Goal: Information Seeking & Learning: Learn about a topic

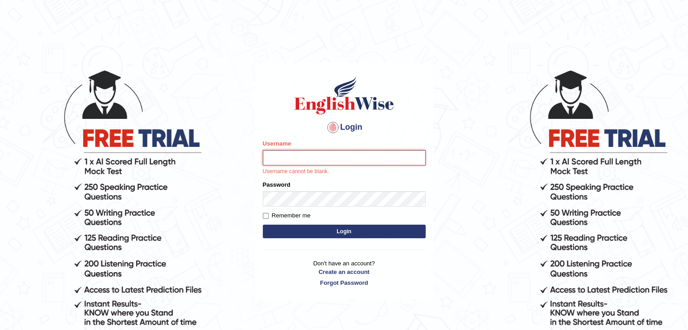
type input "Subashrubi"
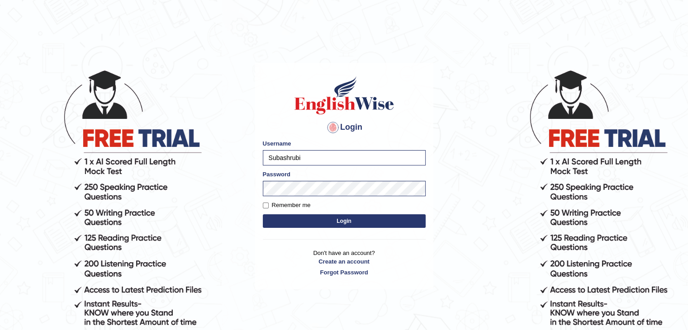
click at [279, 223] on button "Login" at bounding box center [344, 221] width 163 height 14
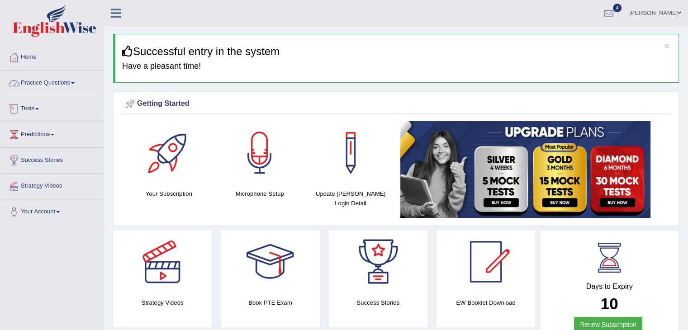
click at [42, 83] on link "Practice Questions" at bounding box center [51, 82] width 103 height 23
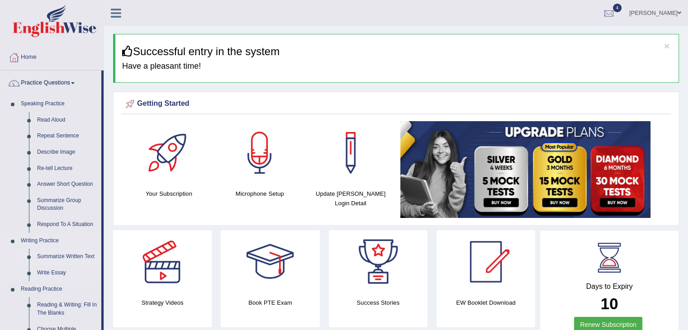
click at [61, 254] on link "Summarize Written Text" at bounding box center [67, 257] width 68 height 16
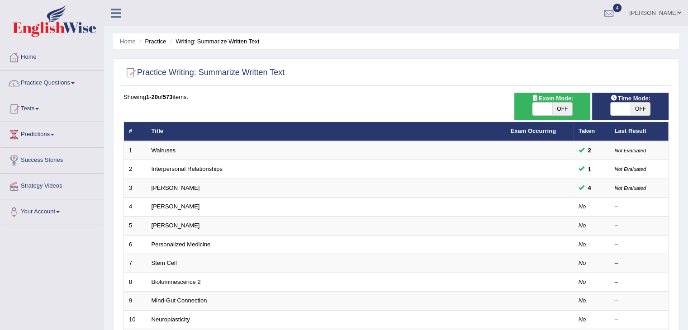
click at [533, 100] on span "Exam Mode:" at bounding box center [552, 98] width 49 height 9
click at [536, 107] on span at bounding box center [542, 109] width 20 height 13
checkbox input "true"
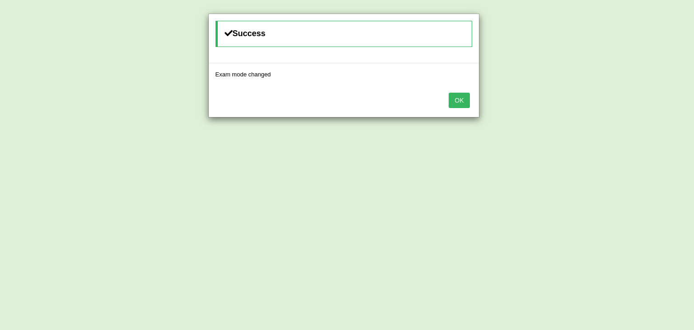
click at [466, 101] on button "OK" at bounding box center [459, 100] width 21 height 15
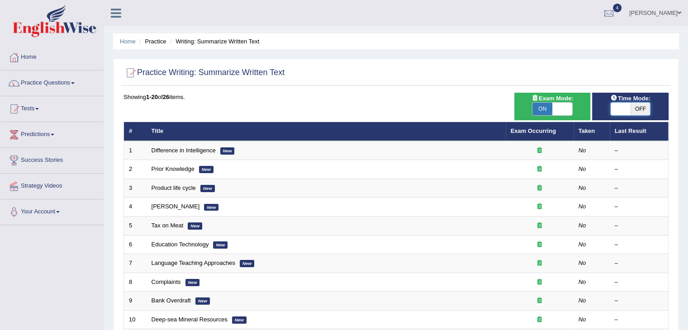
click at [627, 110] on span at bounding box center [620, 109] width 20 height 13
checkbox input "true"
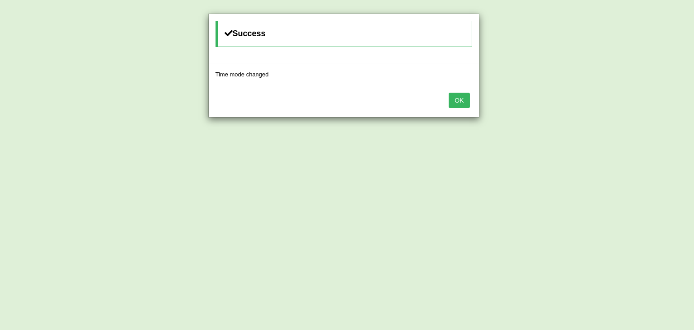
click at [466, 94] on button "OK" at bounding box center [459, 100] width 21 height 15
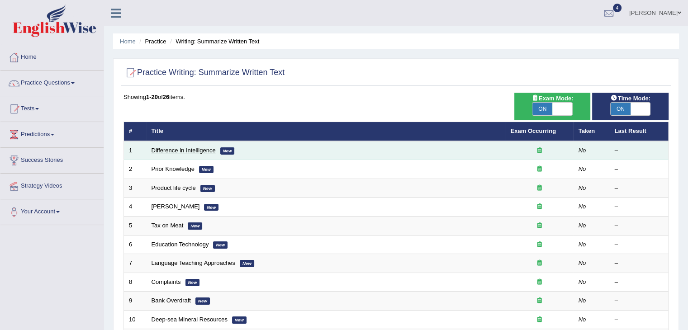
click at [192, 152] on link "Difference in Intelligence" at bounding box center [183, 150] width 64 height 7
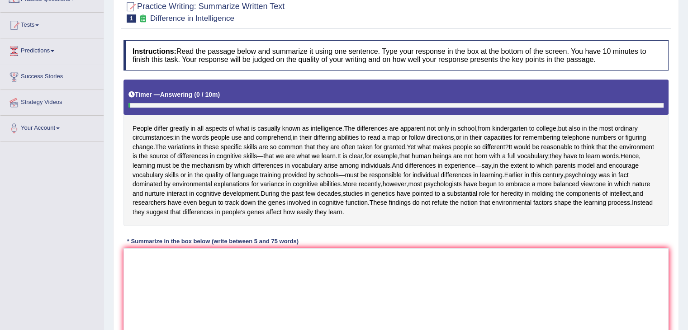
scroll to position [94, 0]
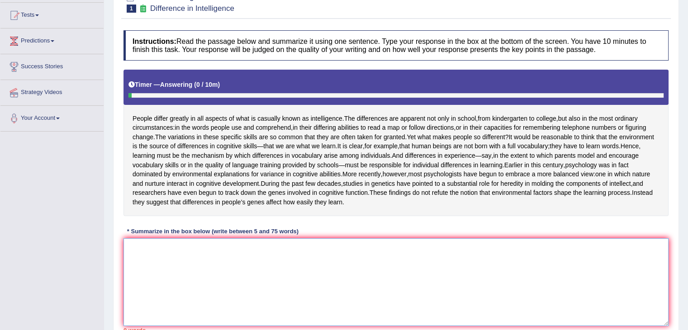
click at [366, 277] on textarea at bounding box center [395, 282] width 545 height 88
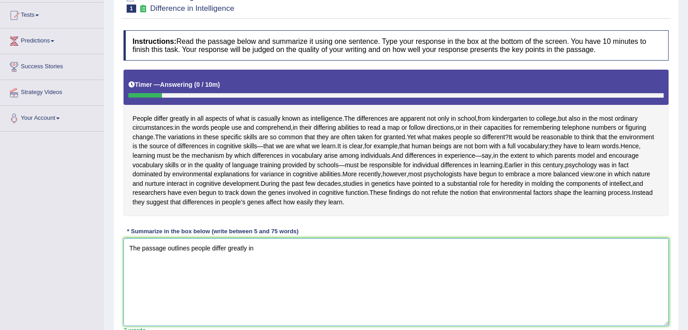
click at [370, 260] on textarea "The passage outlines people differ greatly in" at bounding box center [395, 282] width 545 height 88
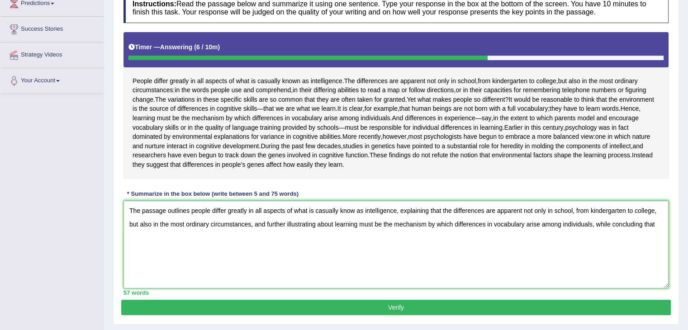
scroll to position [134, 0]
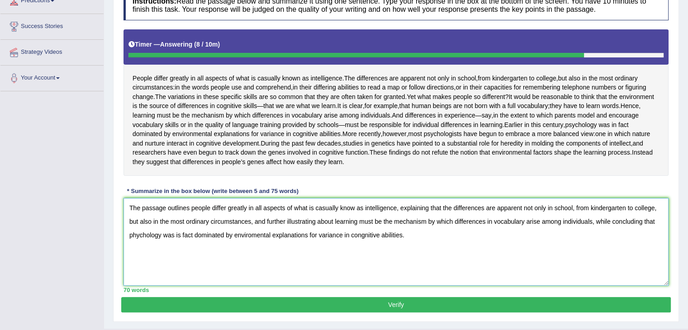
type textarea "The passage outlines people differ greatly in all aspects of what is casually k…"
click at [246, 312] on button "Verify" at bounding box center [395, 304] width 549 height 15
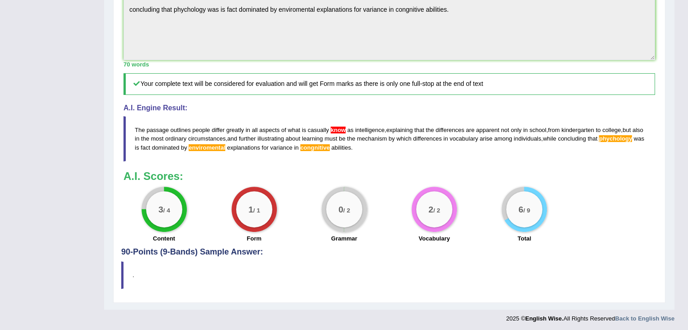
scroll to position [340, 0]
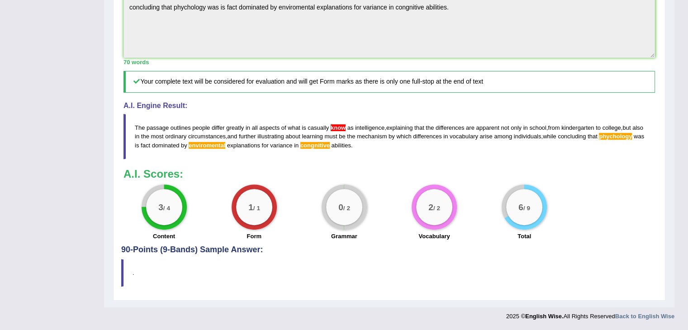
click at [488, 22] on div "Instructions: Read the passage below and summarize it using one sentence. Type …" at bounding box center [389, 25] width 536 height 439
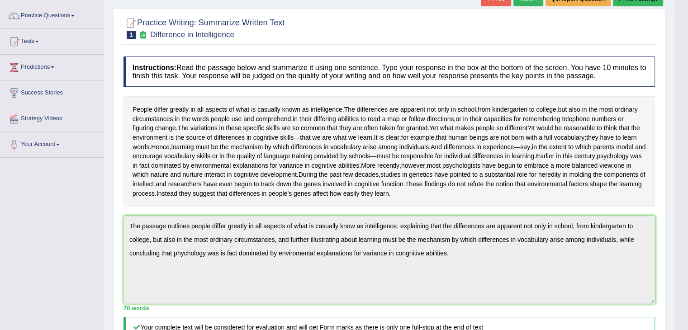
scroll to position [0, 0]
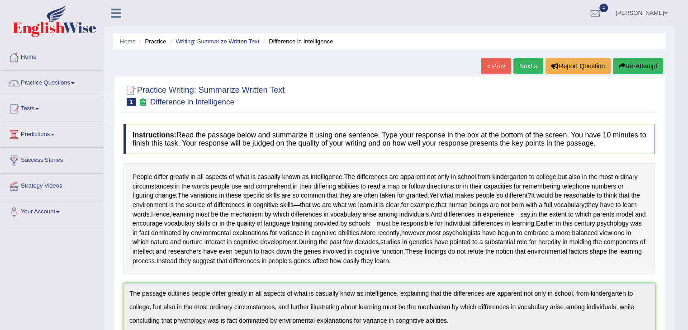
click at [615, 66] on button "Re-Attempt" at bounding box center [638, 65] width 50 height 15
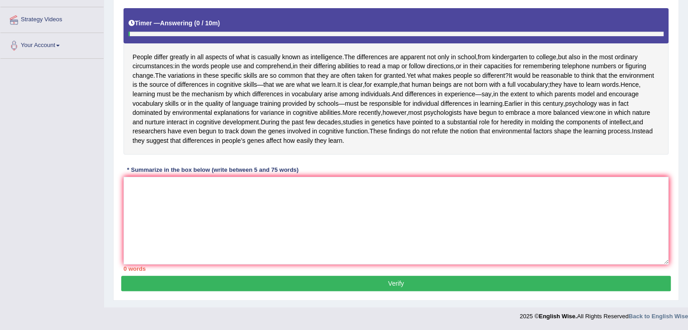
scroll to position [180, 0]
click at [454, 226] on textarea at bounding box center [395, 221] width 545 height 88
type textarea "t"
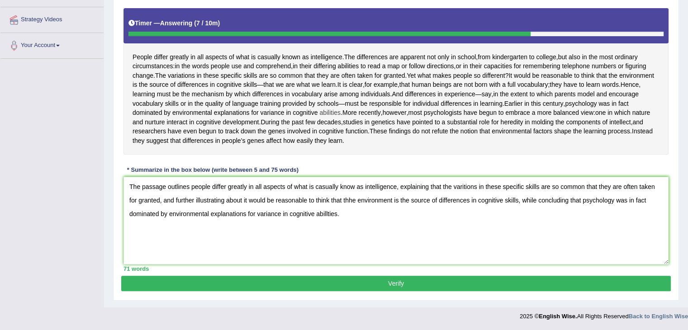
drag, startPoint x: 449, startPoint y: 113, endPoint x: 457, endPoint y: 117, distance: 8.7
click at [340, 117] on span "abilities" at bounding box center [329, 112] width 21 height 9
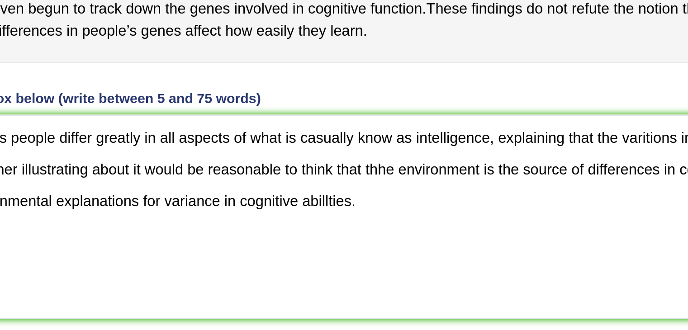
scroll to position [179, 0]
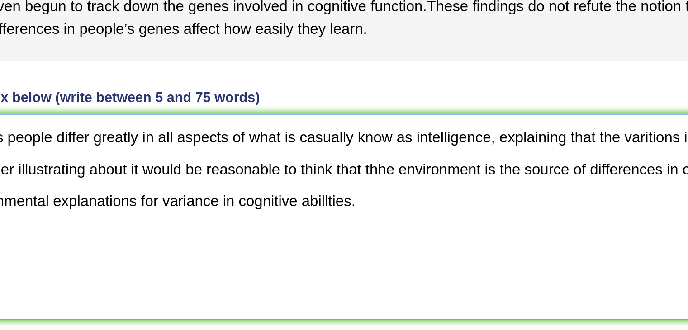
click at [325, 216] on textarea "The passage outlines people differ greatly in all aspects of what is casually k…" at bounding box center [395, 221] width 545 height 88
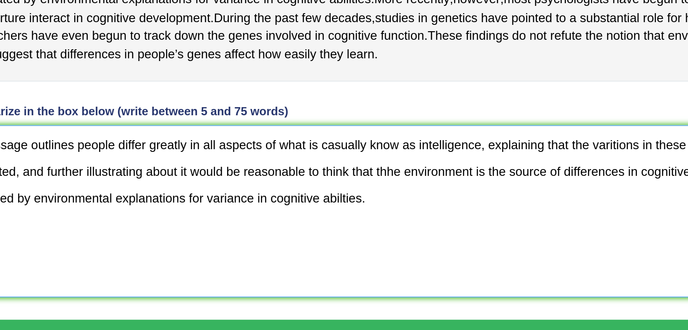
scroll to position [179, 0]
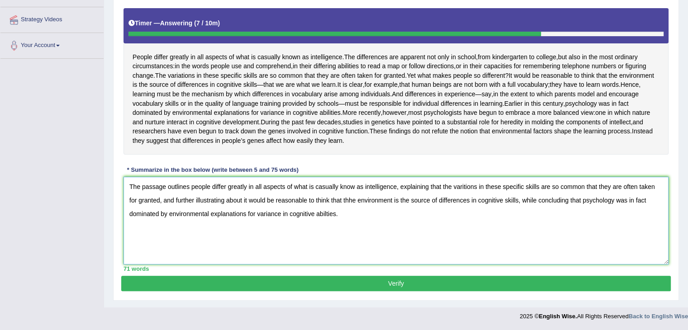
type textarea "The passage outlines people differ greatly in all aspects of what is casually k…"
click at [419, 301] on div "Practice Writing: Summarize Written Text 1 Difference in Intelligence Instructi…" at bounding box center [395, 111] width 565 height 380
click at [416, 291] on button "Verify" at bounding box center [395, 283] width 549 height 15
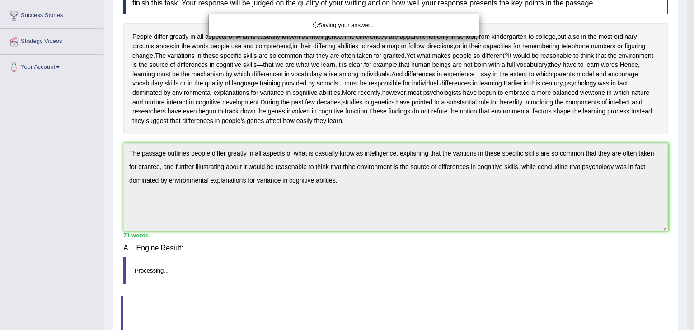
click at [416, 185] on body "Toggle navigation Home Practice Questions Speaking Practice Read Aloud Repeat S…" at bounding box center [347, 20] width 694 height 330
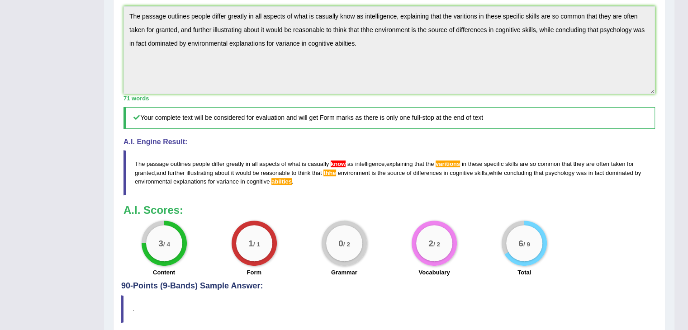
scroll to position [285, 0]
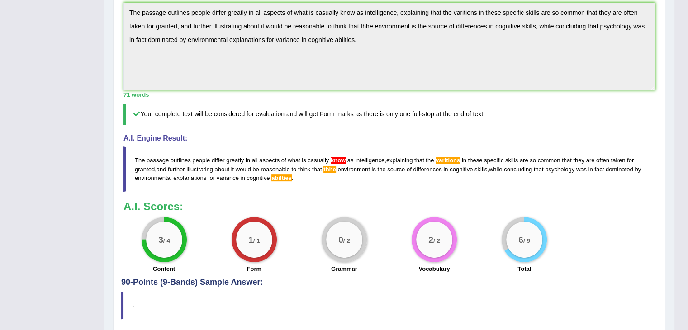
click at [308, 49] on div "Instructions: Read the passage below and summarize it using one sentence. Type …" at bounding box center [389, 58] width 536 height 439
drag, startPoint x: 300, startPoint y: 204, endPoint x: 108, endPoint y: 39, distance: 252.3
click at [108, 39] on div "Home Practice Writing: Summarize Written Text Difference in Intelligence You ha…" at bounding box center [389, 27] width 570 height 625
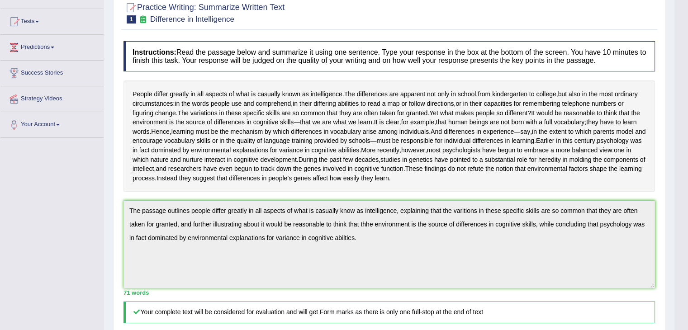
scroll to position [0, 0]
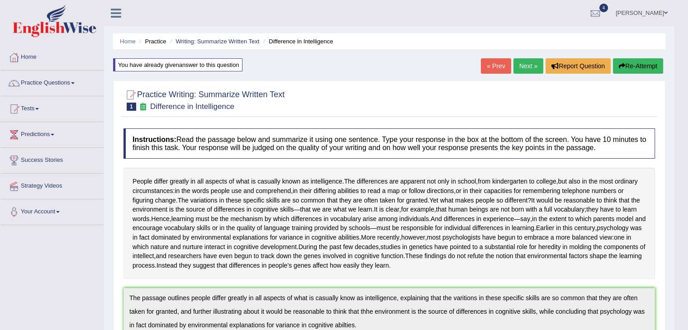
click at [635, 61] on button "Re-Attempt" at bounding box center [638, 65] width 50 height 15
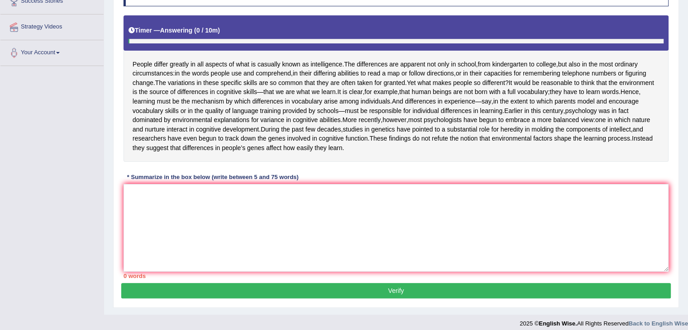
scroll to position [184, 0]
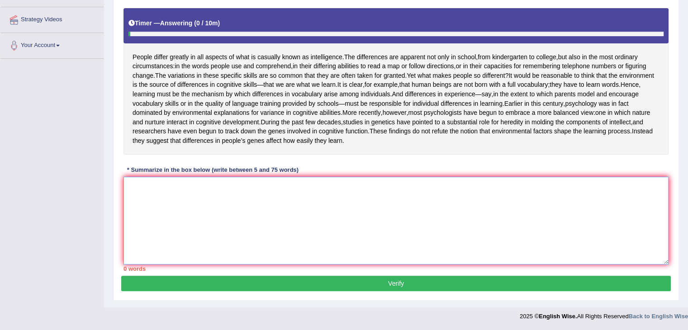
click at [479, 259] on textarea at bounding box center [395, 221] width 545 height 88
paste textarea "The passage outlines people differ greatly in all aspects of what is casually k…"
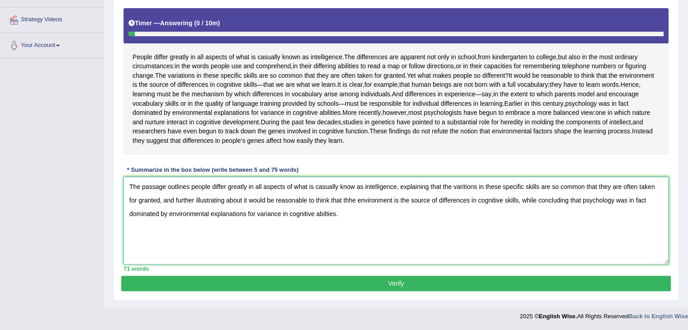
click at [353, 188] on textarea "The passage outlines people differ greatly in all aspects of what is casually k…" at bounding box center [395, 221] width 545 height 88
click at [349, 200] on textarea "The passage outlines people differ greatly in all aspects of what is casually k…" at bounding box center [395, 221] width 545 height 88
click at [321, 208] on textarea "The passage outlines people differ greatly in all aspects of what is casually k…" at bounding box center [395, 221] width 545 height 88
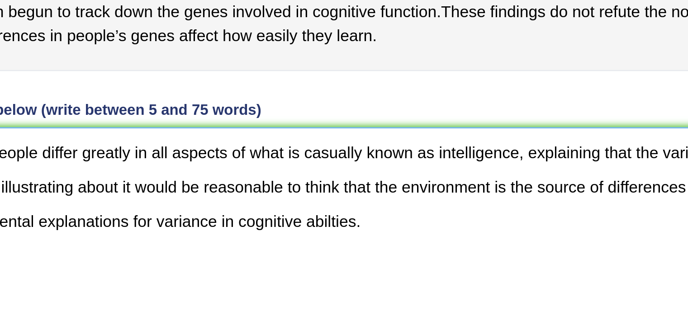
drag, startPoint x: 353, startPoint y: 181, endPoint x: 363, endPoint y: 170, distance: 15.0
click at [363, 170] on div "Instructions: Read the passage below and summarize it using one sentence. Type …" at bounding box center [395, 119] width 549 height 311
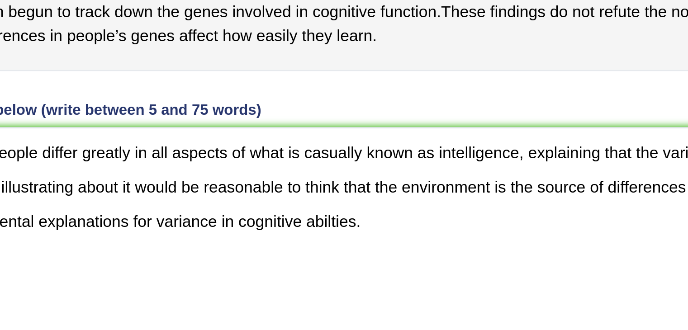
drag, startPoint x: 363, startPoint y: 170, endPoint x: 369, endPoint y: 151, distance: 20.0
click at [369, 151] on div "Instructions: Read the passage below and summarize it using one sentence. Type …" at bounding box center [395, 119] width 549 height 311
drag, startPoint x: 369, startPoint y: 151, endPoint x: 363, endPoint y: 171, distance: 20.9
click at [363, 171] on div "Instructions: Read the passage below and summarize it using one sentence. Type …" at bounding box center [395, 119] width 549 height 311
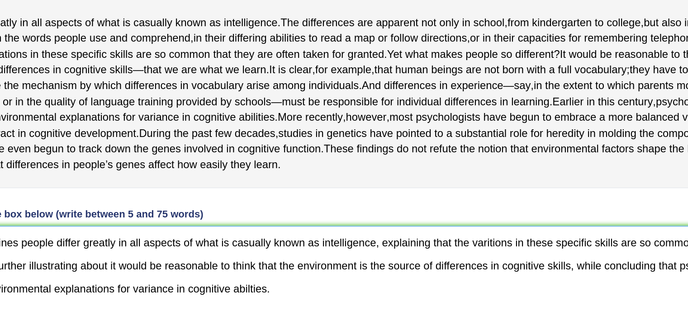
click at [326, 213] on textarea "The passage outlines people differ greatly in all aspects of what is casually k…" at bounding box center [395, 221] width 545 height 88
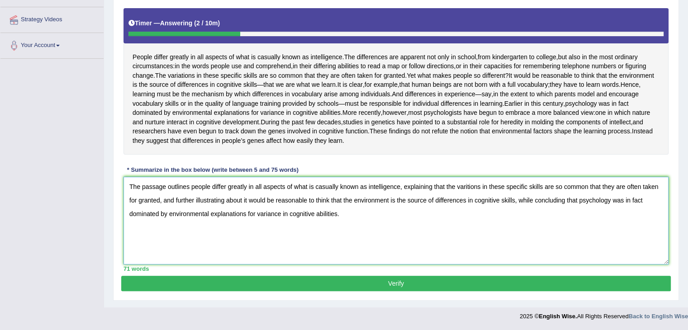
type textarea "The passage outlines people differ greatly in all aspects of what is casually k…"
click at [288, 283] on button "Verify" at bounding box center [395, 283] width 549 height 15
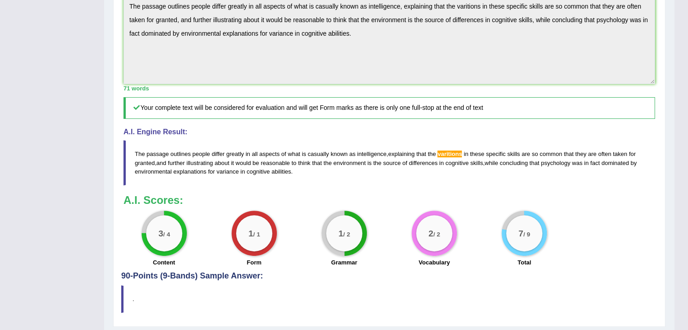
scroll to position [297, 0]
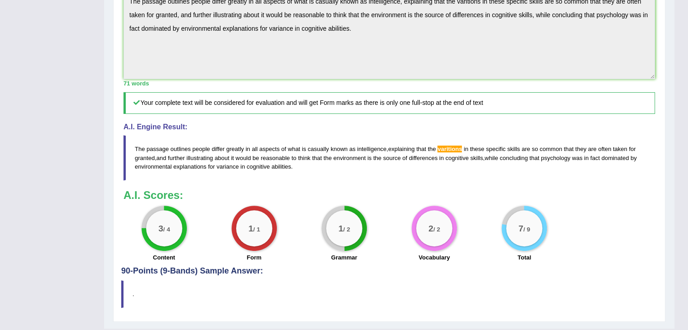
drag, startPoint x: 683, startPoint y: 191, endPoint x: 694, endPoint y: 198, distance: 12.4
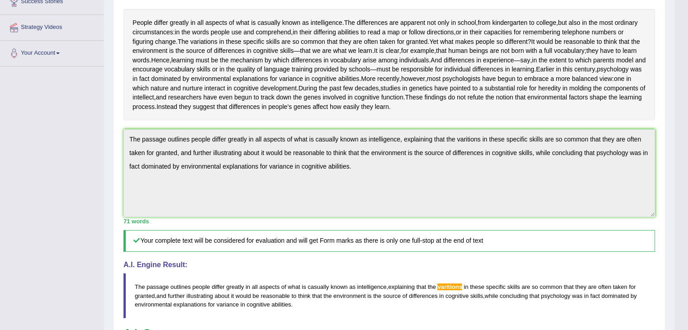
scroll to position [157, 0]
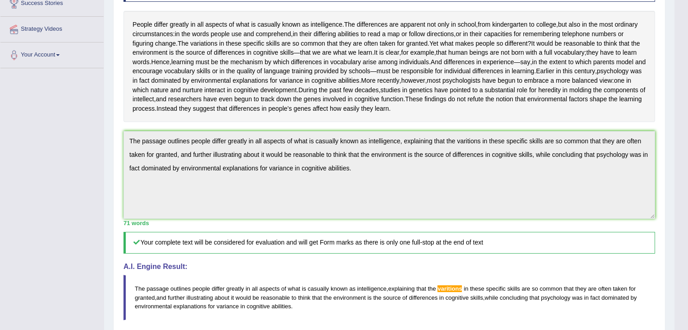
click at [118, 154] on div "Practice Writing: Summarize Written Text 1 Difference in Intelligence Instructi…" at bounding box center [389, 193] width 552 height 538
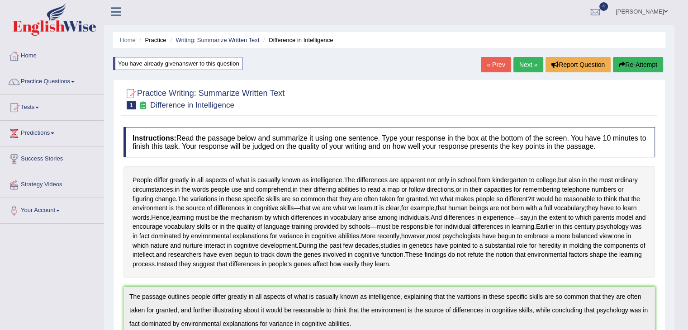
scroll to position [0, 0]
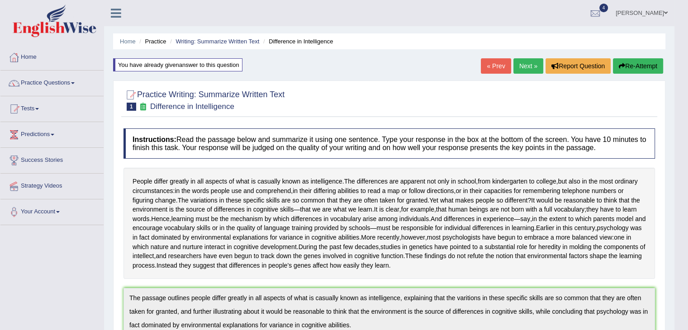
click at [632, 63] on button "Re-Attempt" at bounding box center [638, 65] width 50 height 15
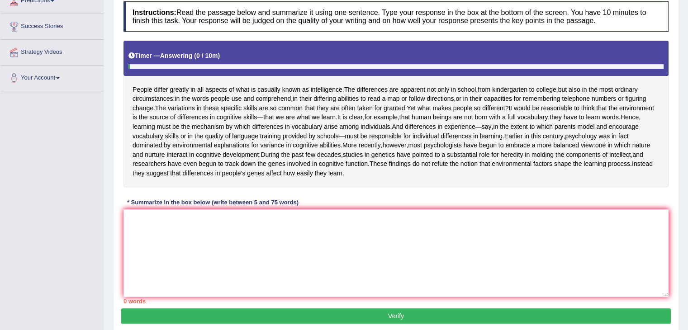
scroll to position [152, 0]
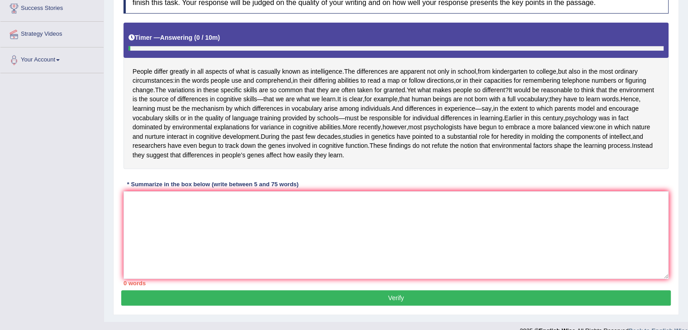
drag, startPoint x: 497, startPoint y: 313, endPoint x: 493, endPoint y: 253, distance: 60.7
click at [493, 253] on div "Practice Writing: Summarize Written Text 1 Difference in Intelligence Instructi…" at bounding box center [395, 125] width 565 height 380
click at [493, 253] on textarea at bounding box center [395, 235] width 545 height 88
paste textarea "The passage outlines people differ greatly in all aspects of what is casually k…"
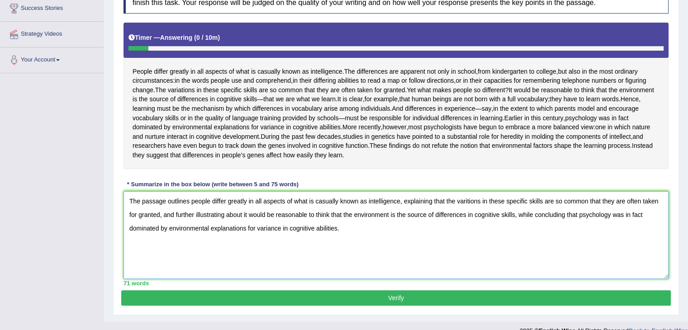
click at [468, 217] on textarea "The passage outlines people differ greatly in all aspects of what is casually k…" at bounding box center [395, 235] width 545 height 88
type textarea "The passage outlines people differ greatly in all aspects of what is casually k…"
click at [489, 306] on button "Verify" at bounding box center [395, 297] width 549 height 15
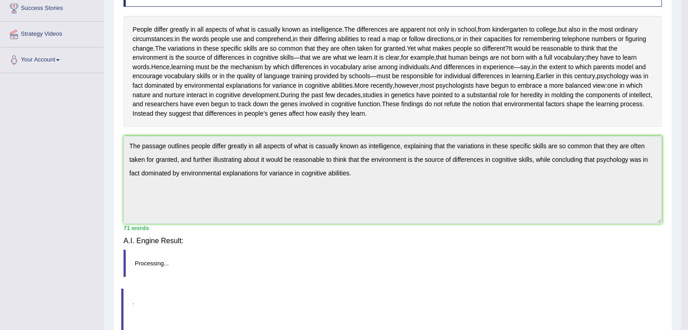
scroll to position [145, 0]
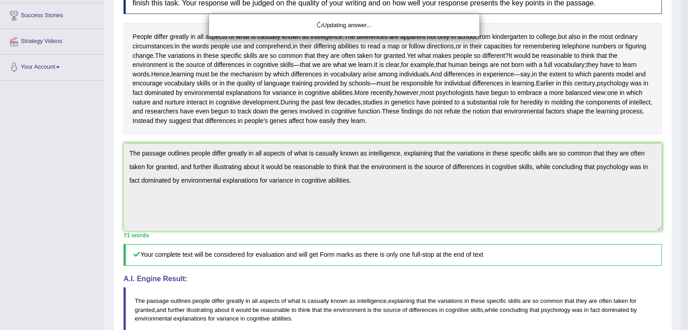
drag, startPoint x: 694, startPoint y: 117, endPoint x: 694, endPoint y: 91, distance: 25.8
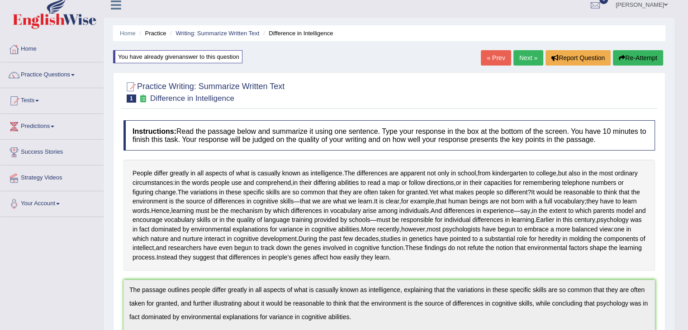
scroll to position [0, 0]
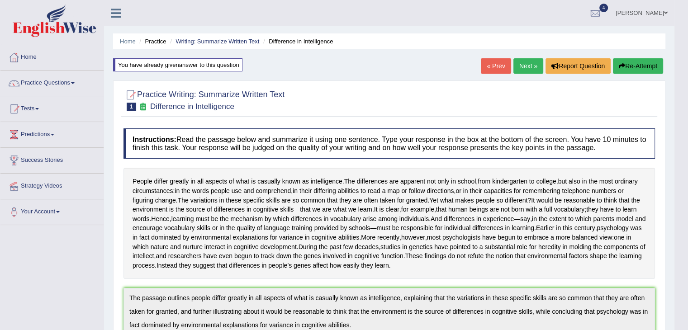
click at [525, 65] on link "Next »" at bounding box center [528, 65] width 30 height 15
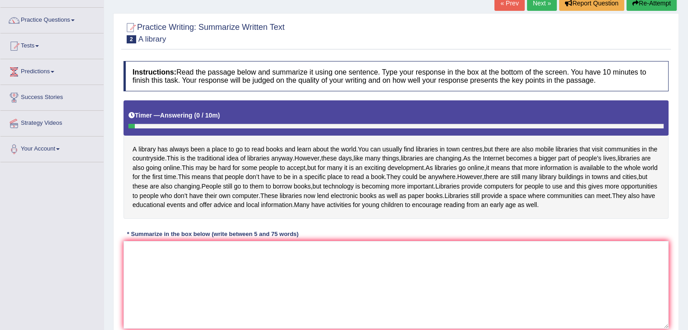
scroll to position [64, 0]
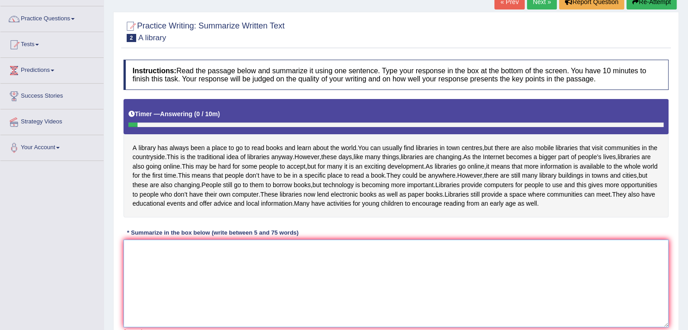
click at [344, 292] on textarea at bounding box center [395, 284] width 545 height 88
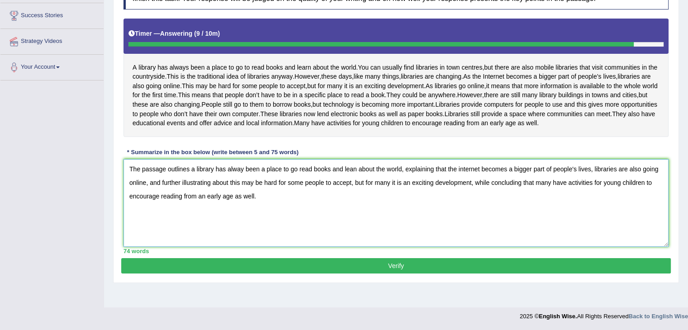
scroll to position [155, 0]
type textarea "The passage outlines a library has alway been a place to go read books and lean…"
click at [414, 273] on button "Verify" at bounding box center [395, 265] width 549 height 15
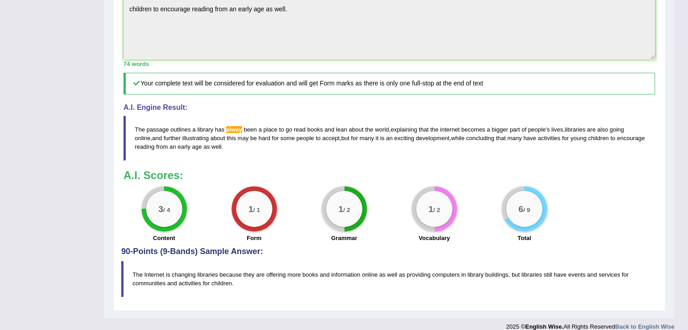
scroll to position [295, 0]
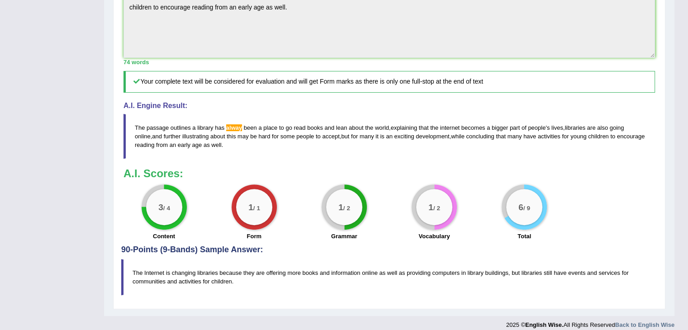
click at [232, 131] on span "alway" at bounding box center [234, 127] width 16 height 7
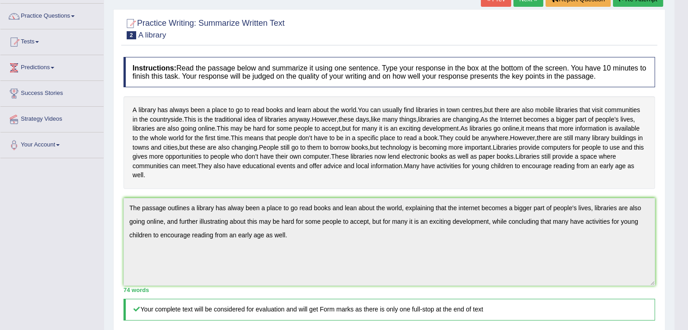
scroll to position [7, 0]
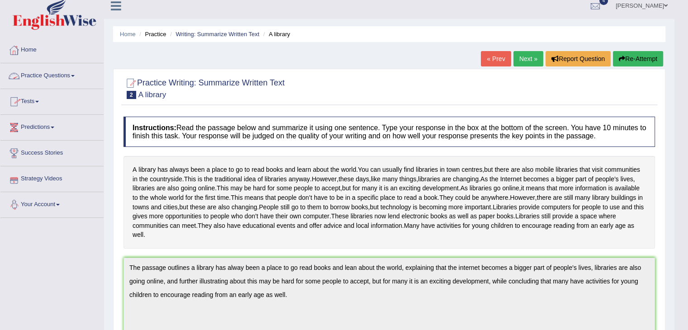
click at [54, 71] on link "Practice Questions" at bounding box center [51, 74] width 103 height 23
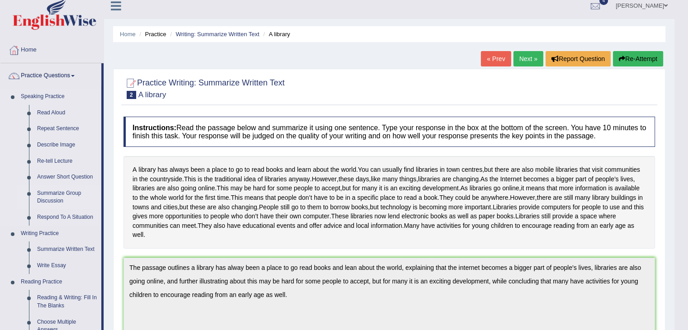
click at [51, 194] on link "Summarize Group Discussion" at bounding box center [67, 197] width 68 height 24
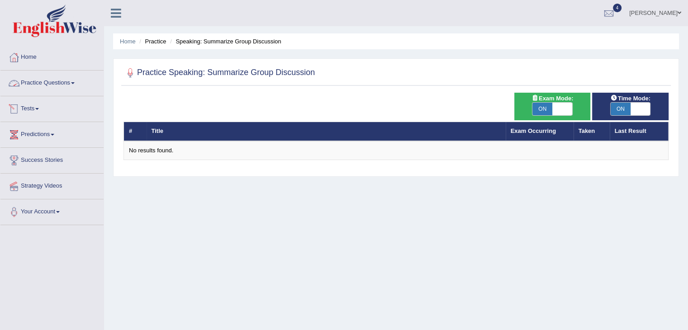
click at [63, 71] on link "Practice Questions" at bounding box center [51, 82] width 103 height 23
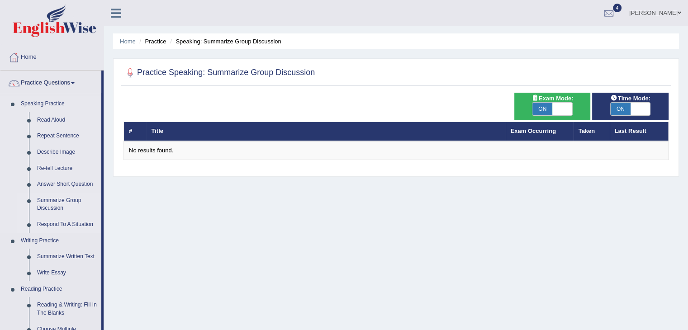
click at [45, 230] on link "Respond To A Situation" at bounding box center [67, 225] width 68 height 16
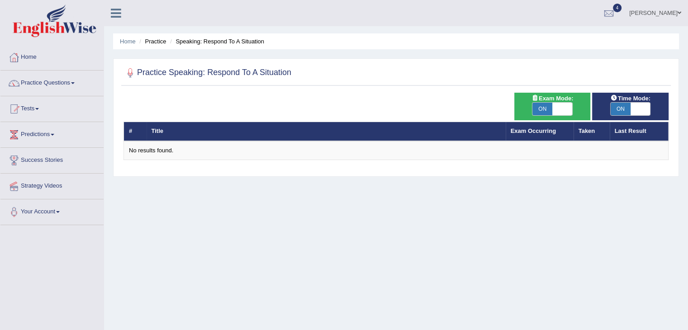
click at [45, 230] on div "Toggle navigation Home Practice Questions Speaking Practice Read Aloud Repeat S…" at bounding box center [344, 235] width 688 height 470
